Goal: Check status

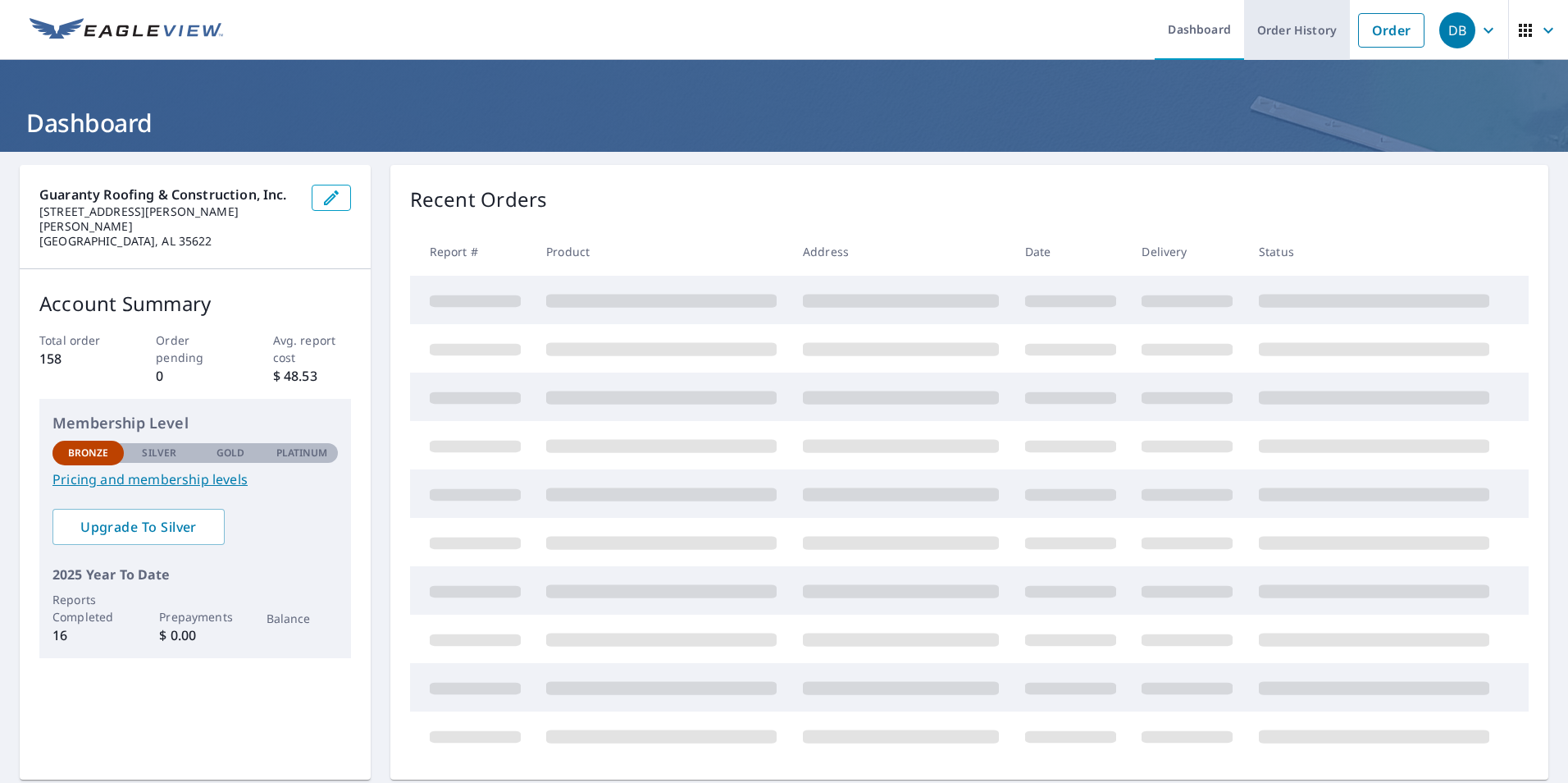
click at [1300, 33] on link "Order History" at bounding box center [1297, 29] width 106 height 59
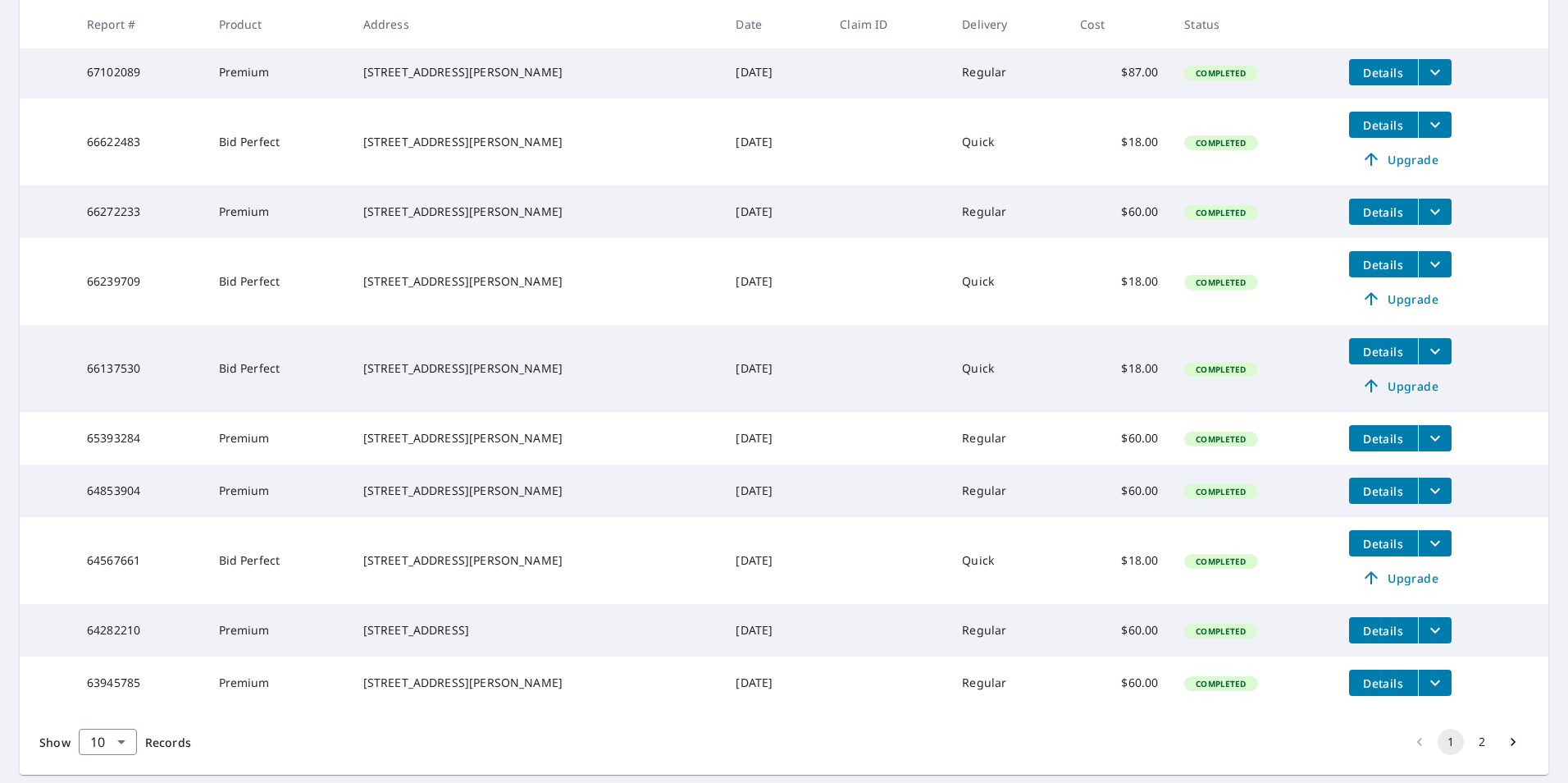
scroll to position [329, 0]
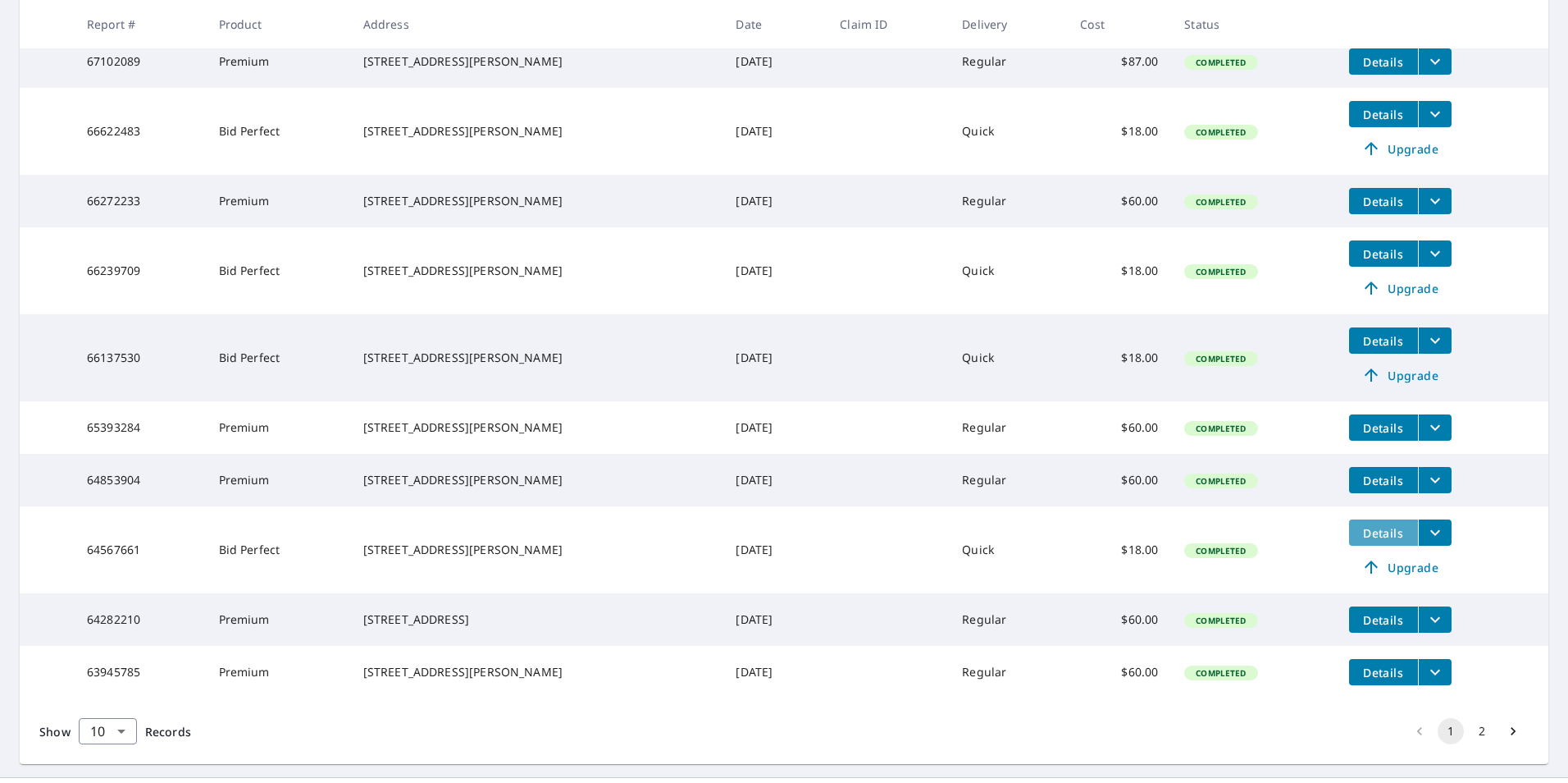
click at [1365, 540] on span "Details" at bounding box center [1384, 532] width 49 height 16
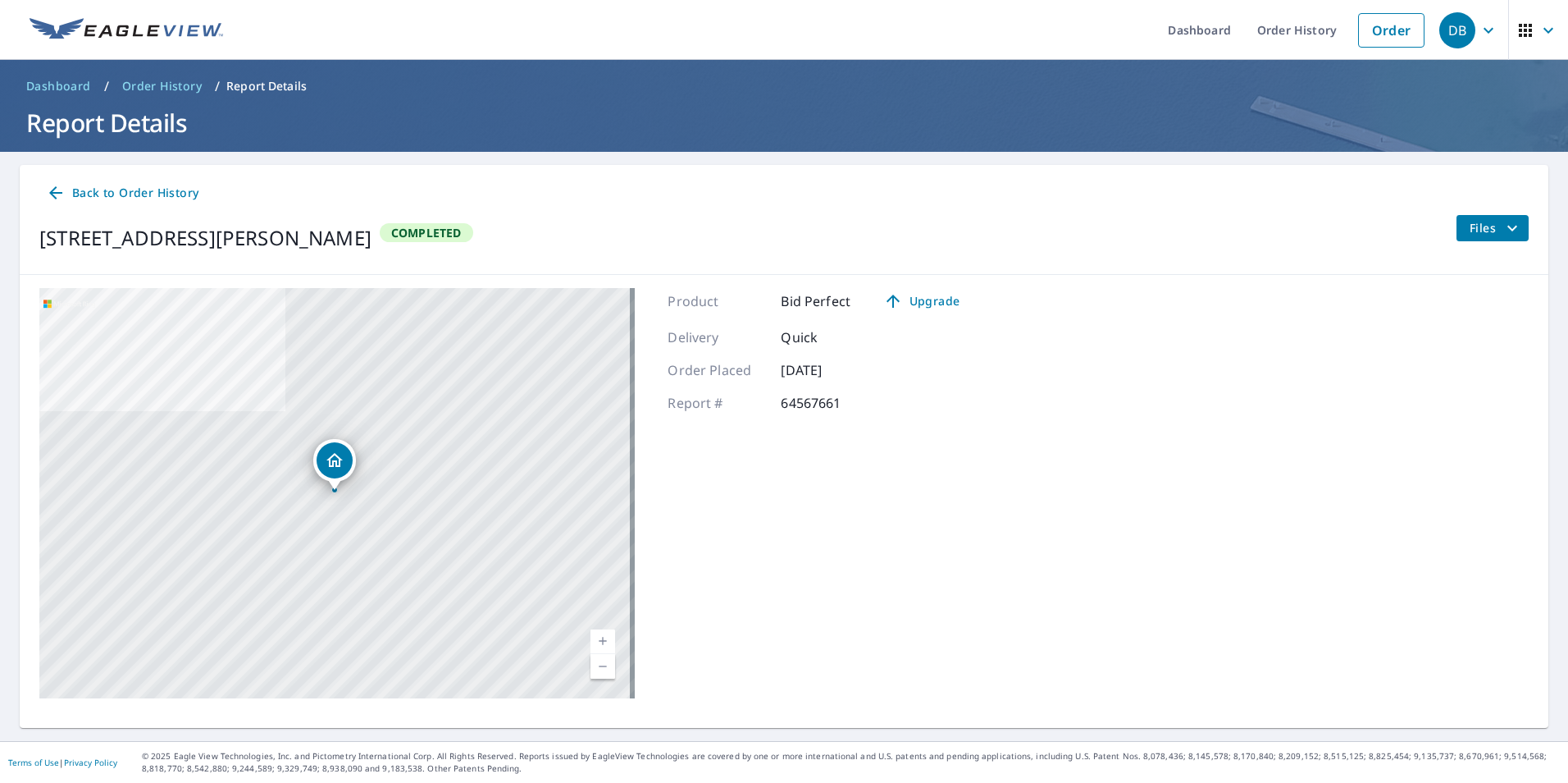
click at [1481, 234] on span "Files" at bounding box center [1497, 228] width 53 height 20
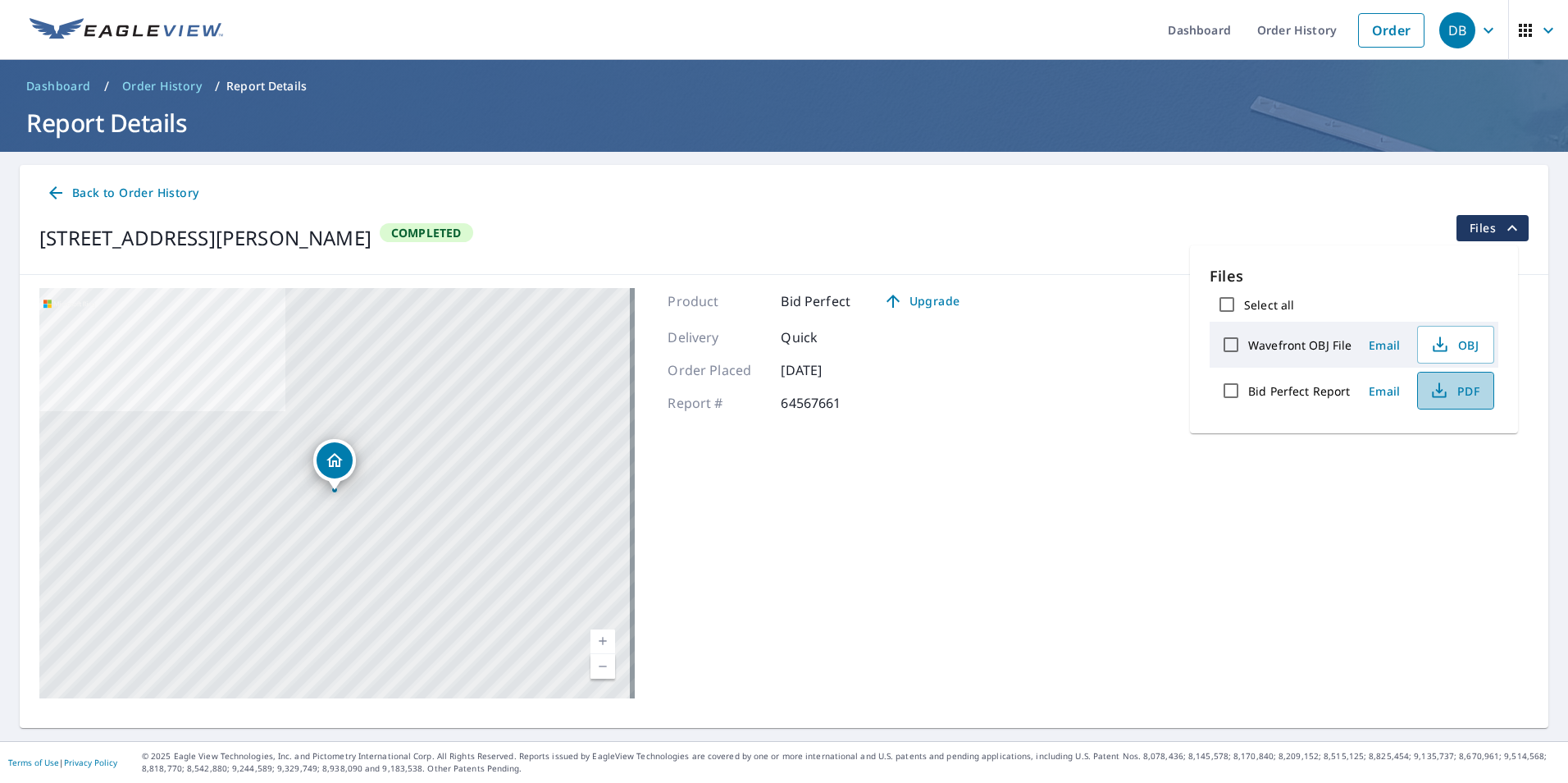
click at [1470, 394] on span "PDF" at bounding box center [1455, 390] width 53 height 20
